Goal: Task Accomplishment & Management: Manage account settings

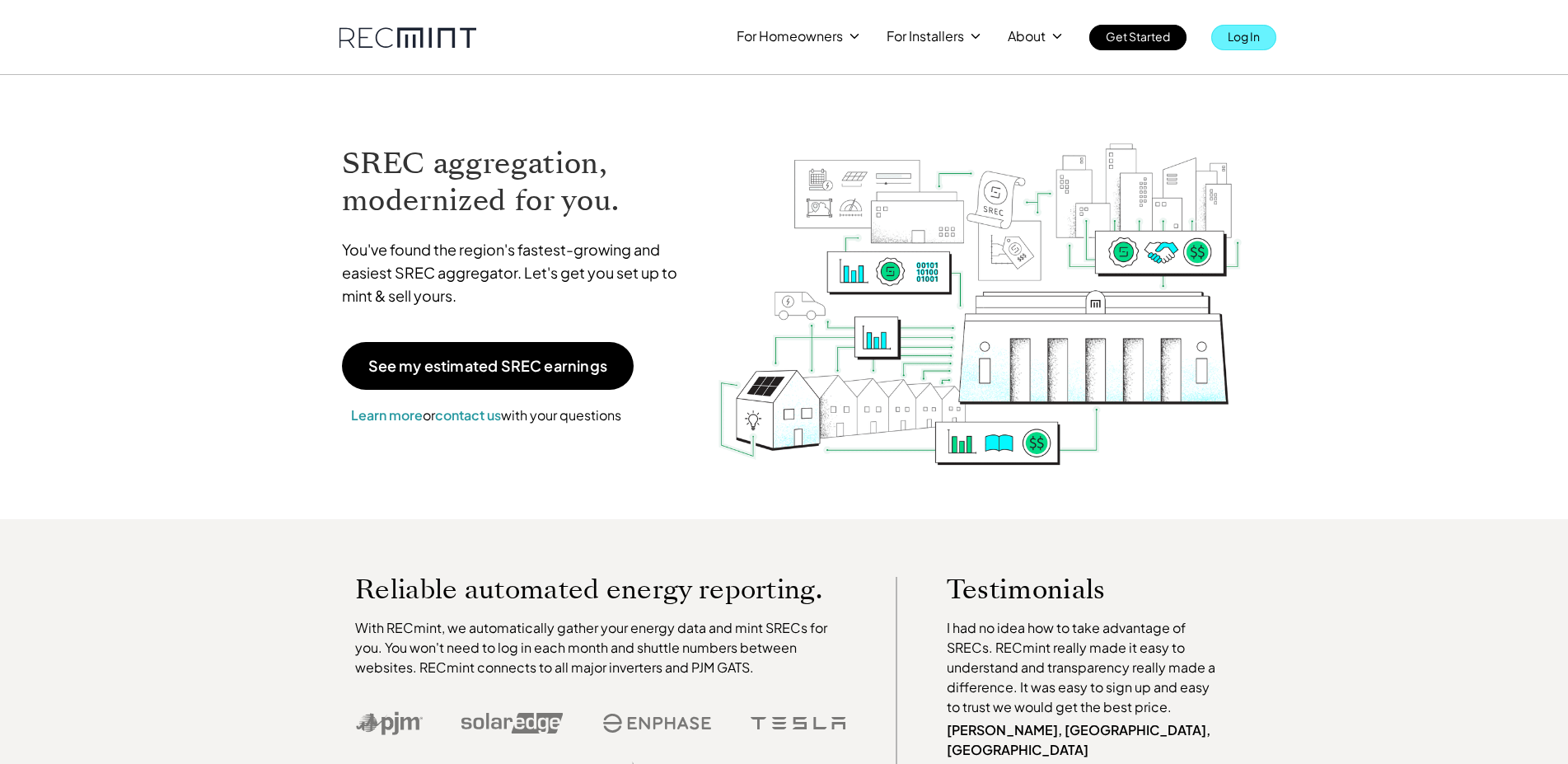
click at [1256, 37] on p "Log In" at bounding box center [1243, 36] width 32 height 23
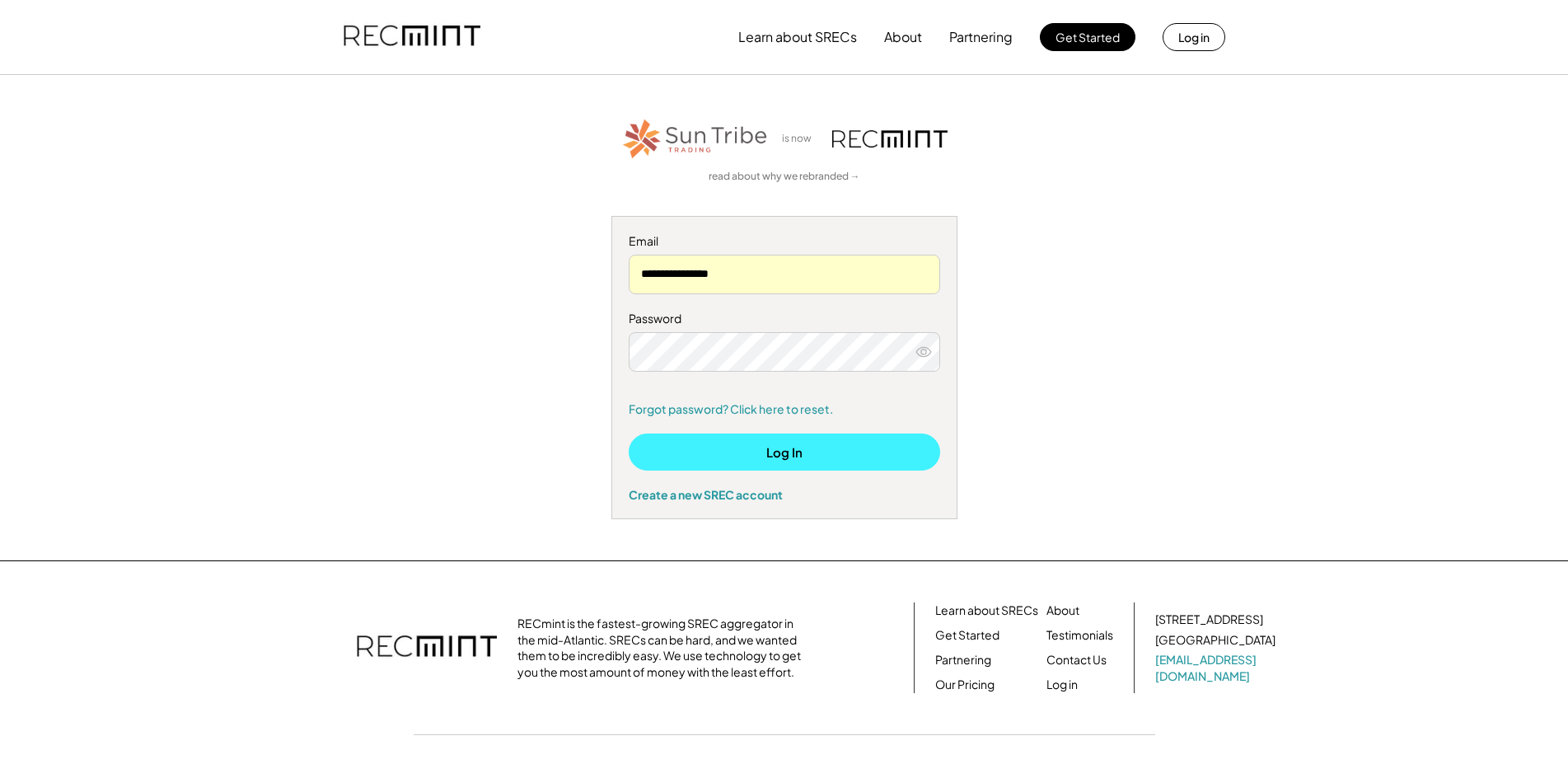
click at [817, 450] on button "Log In" at bounding box center [784, 452] width 311 height 37
click at [750, 444] on button "Log In" at bounding box center [784, 452] width 311 height 37
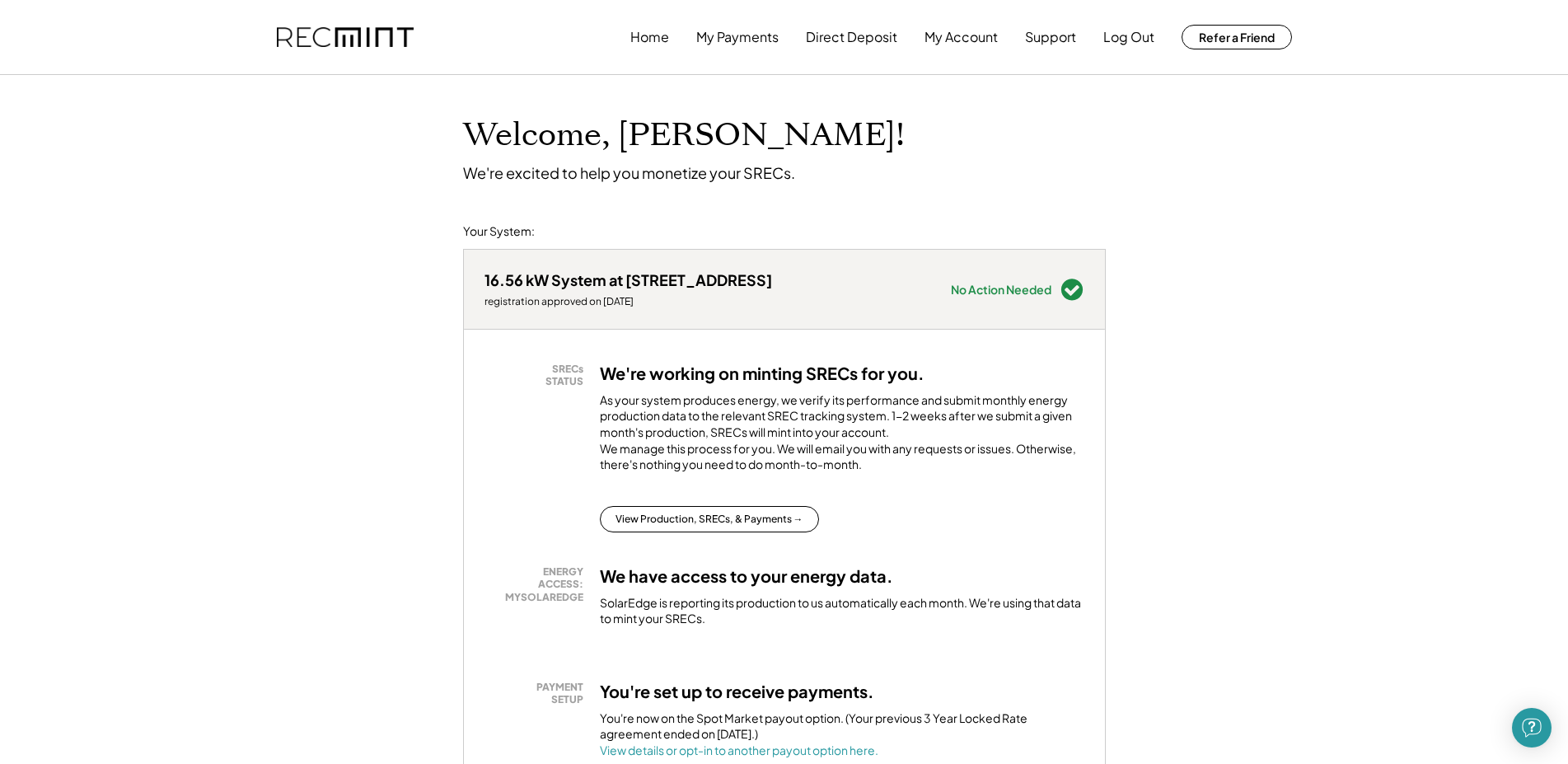
scroll to position [84, 0]
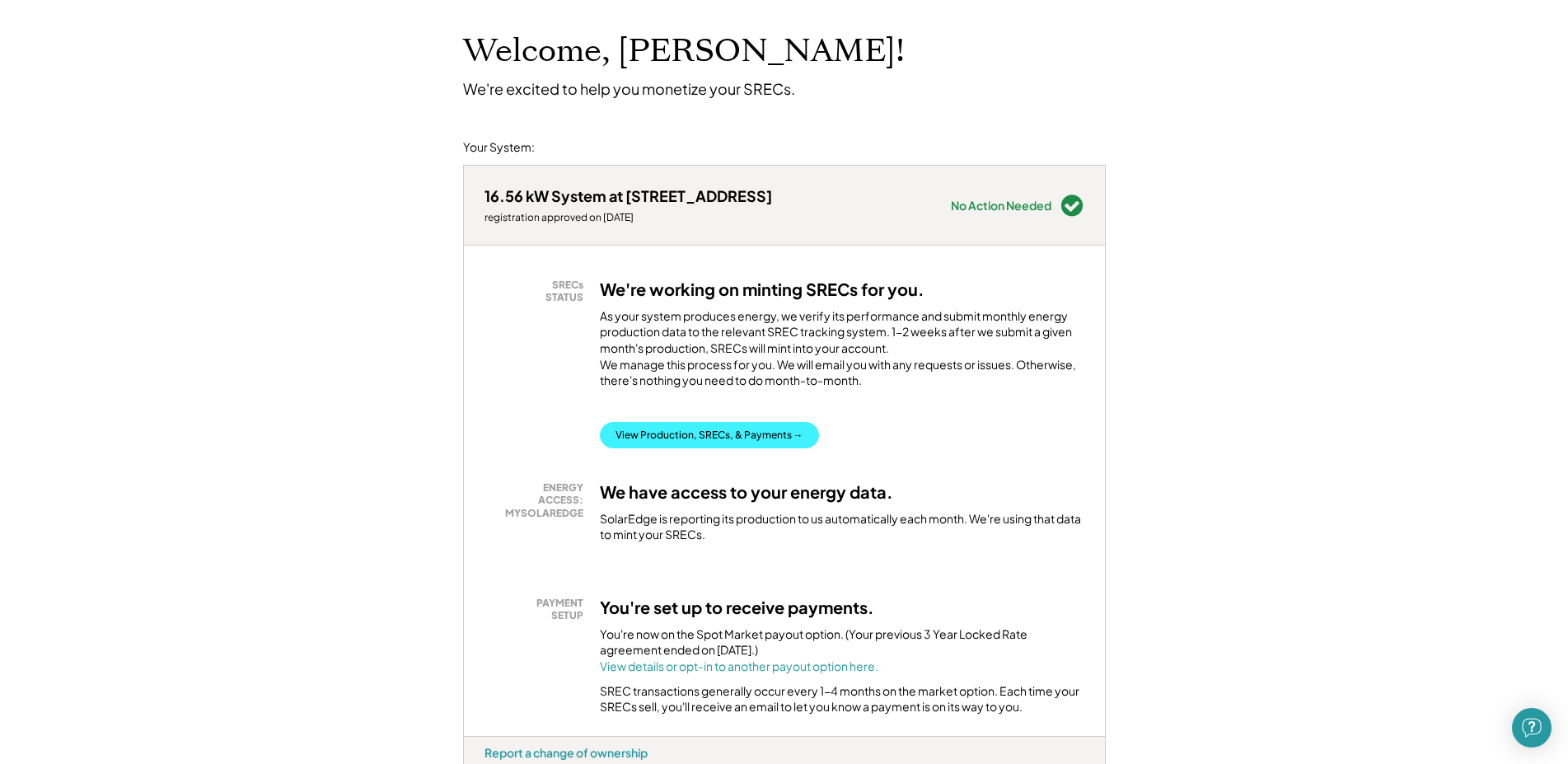
click at [746, 448] on button "View Production, SRECs, & Payments →" at bounding box center [709, 434] width 219 height 26
